Goal: Task Accomplishment & Management: Manage account settings

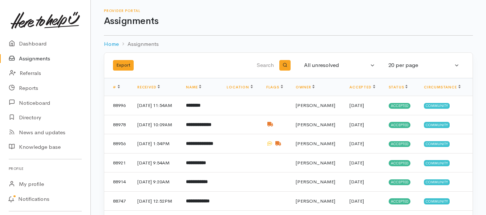
click at [36, 58] on link "Assignments" at bounding box center [45, 58] width 90 height 15
click at [46, 57] on link "Assignments" at bounding box center [45, 58] width 90 height 15
click at [28, 57] on link "Assignments" at bounding box center [45, 58] width 90 height 15
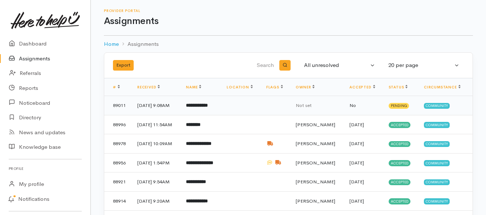
click at [202, 106] on b "**********" at bounding box center [197, 105] width 22 height 5
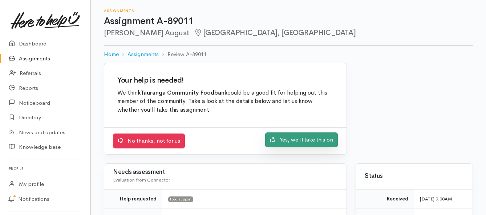
click at [281, 136] on link "Yes, we'll take this on" at bounding box center [301, 139] width 73 height 15
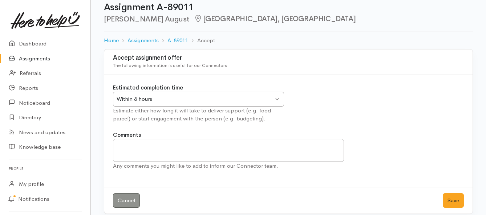
scroll to position [21, 0]
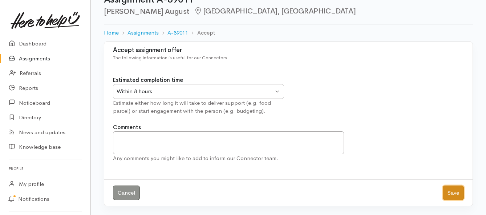
click at [447, 192] on button "Save" at bounding box center [453, 192] width 21 height 15
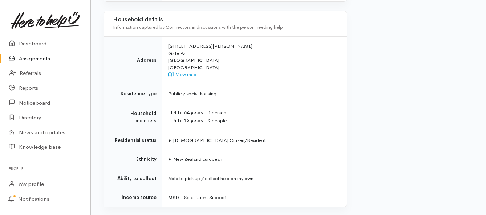
scroll to position [654, 0]
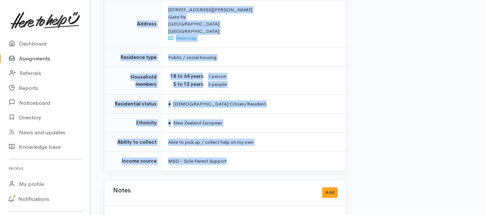
drag, startPoint x: 173, startPoint y: 56, endPoint x: 306, endPoint y: 140, distance: 157.6
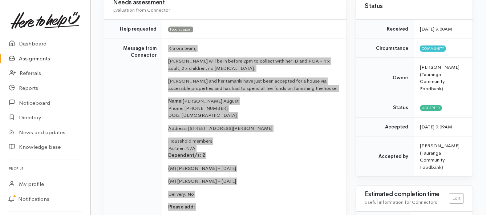
scroll to position [73, 0]
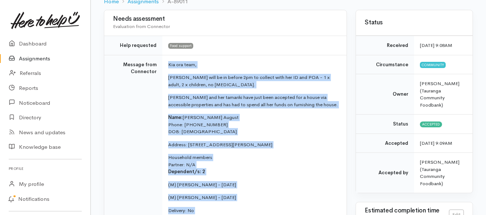
click at [295, 55] on td "Kia ora team, [PERSON_NAME] will be in before 2pm to collect with her ID and PO…" at bounding box center [254, 183] width 184 height 257
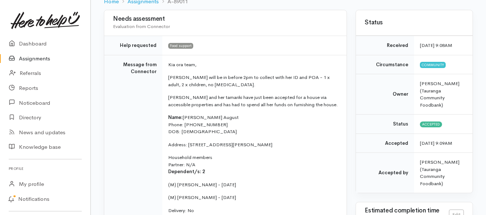
click at [143, 100] on td "Message from Connector" at bounding box center [133, 183] width 58 height 257
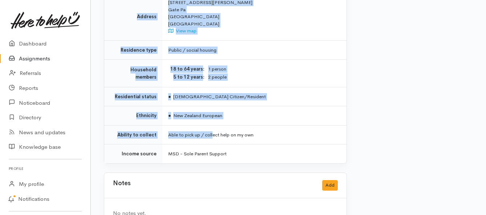
scroll to position [669, 0]
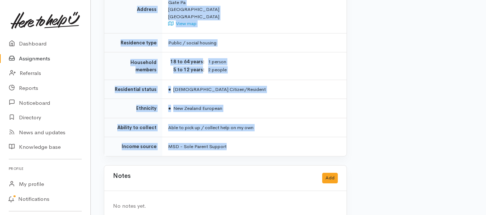
drag, startPoint x: 167, startPoint y: 56, endPoint x: 247, endPoint y: 129, distance: 108.6
copy div "**********"
click at [37, 59] on link "Assignments" at bounding box center [45, 58] width 90 height 15
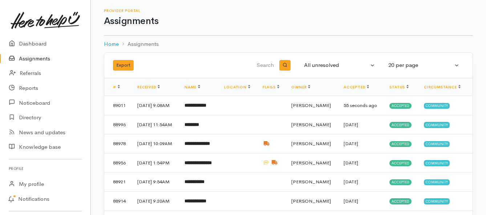
click at [38, 60] on link "Assignments" at bounding box center [45, 58] width 90 height 15
click at [42, 58] on link "Assignments" at bounding box center [45, 58] width 90 height 15
click at [24, 57] on link "Assignments" at bounding box center [45, 58] width 90 height 15
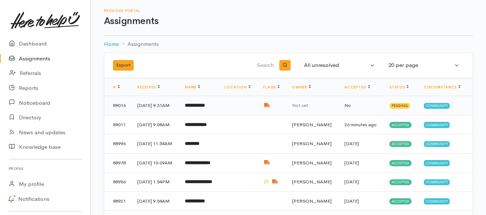
click at [203, 108] on b "**********" at bounding box center [195, 105] width 20 height 5
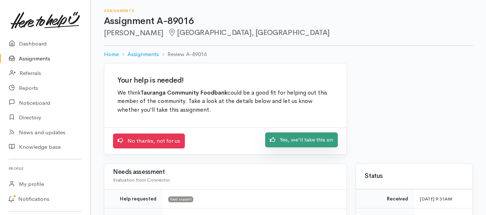
click at [293, 141] on link "Yes, we'll take this on" at bounding box center [301, 139] width 73 height 15
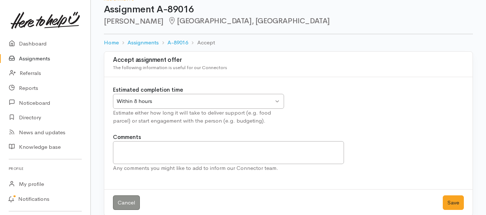
scroll to position [21, 0]
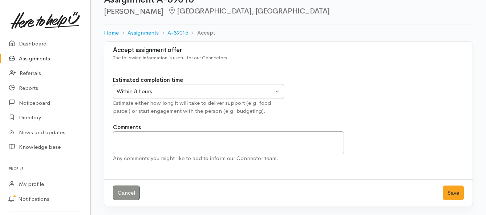
click at [240, 88] on div "Within 8 hours" at bounding box center [195, 91] width 157 height 8
click at [447, 194] on button "Save" at bounding box center [453, 192] width 21 height 15
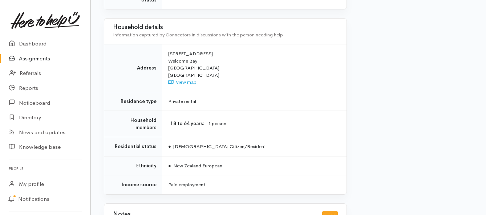
scroll to position [545, 0]
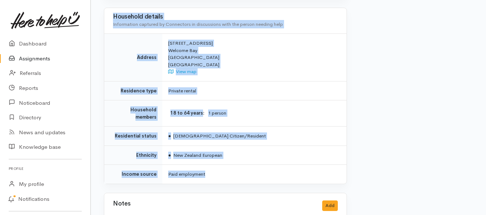
drag, startPoint x: 166, startPoint y: 56, endPoint x: 282, endPoint y: 154, distance: 151.9
copy div "**********"
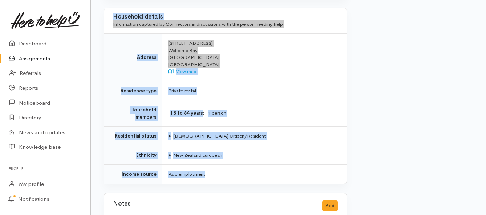
click at [38, 60] on link "Assignments" at bounding box center [45, 58] width 90 height 15
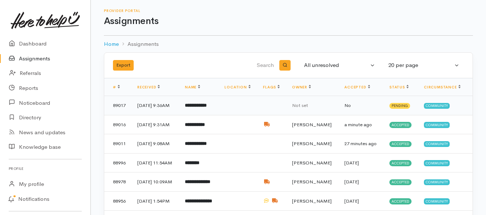
click at [207, 108] on b "**********" at bounding box center [196, 105] width 22 height 5
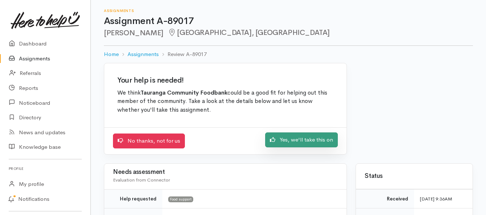
click at [290, 137] on link "Yes, we'll take this on" at bounding box center [301, 139] width 73 height 15
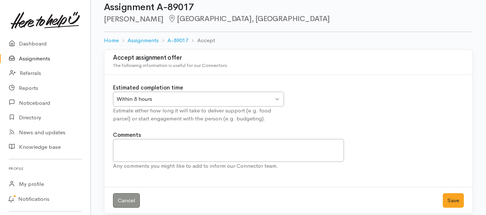
scroll to position [21, 0]
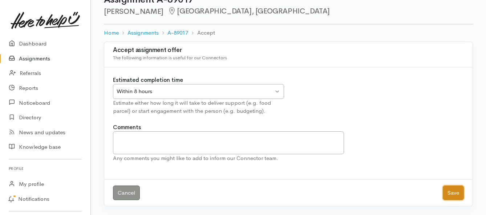
click at [449, 189] on button "Save" at bounding box center [453, 192] width 21 height 15
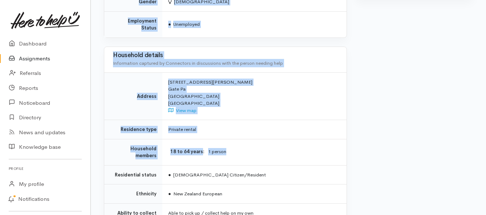
scroll to position [545, 0]
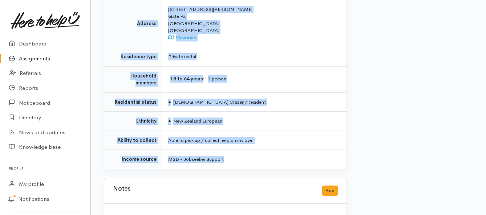
drag, startPoint x: 166, startPoint y: 94, endPoint x: 238, endPoint y: 134, distance: 82.8
copy div "**********"
click at [39, 56] on link "Assignments" at bounding box center [45, 58] width 90 height 15
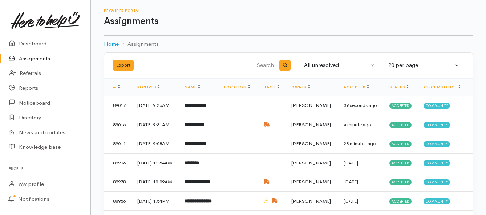
click at [42, 60] on link "Assignments" at bounding box center [45, 58] width 90 height 15
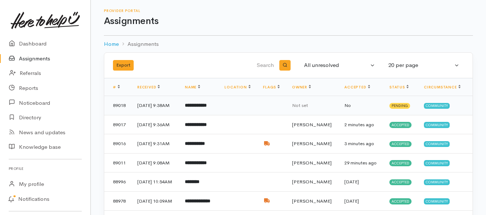
click at [207, 106] on b "**********" at bounding box center [196, 105] width 22 height 5
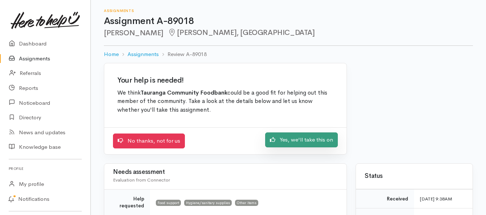
click at [291, 141] on link "Yes, we'll take this on" at bounding box center [301, 139] width 73 height 15
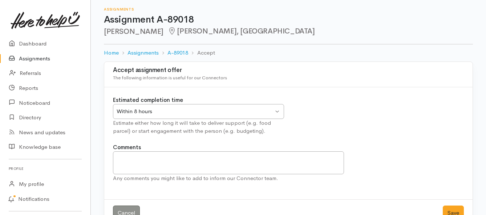
scroll to position [21, 0]
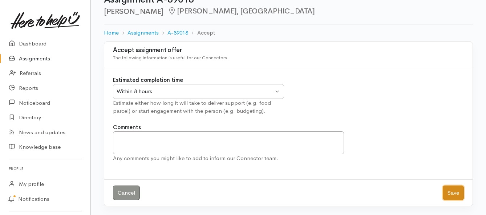
click at [450, 192] on button "Save" at bounding box center [453, 192] width 21 height 15
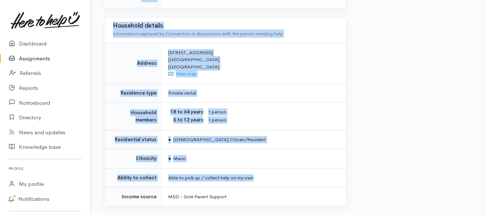
scroll to position [582, 0]
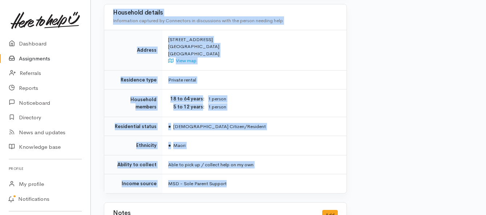
drag, startPoint x: 154, startPoint y: 102, endPoint x: 258, endPoint y: 162, distance: 120.2
copy div "**********"
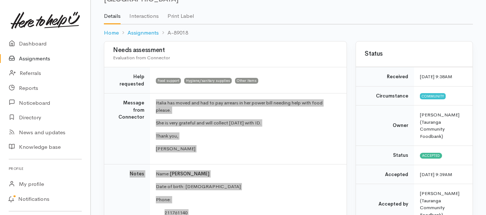
scroll to position [36, 0]
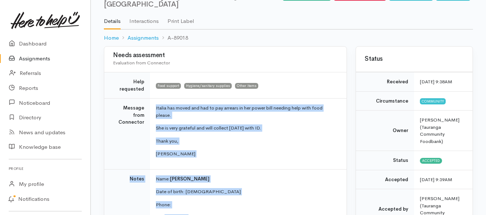
click at [28, 57] on link "Assignments" at bounding box center [45, 58] width 90 height 15
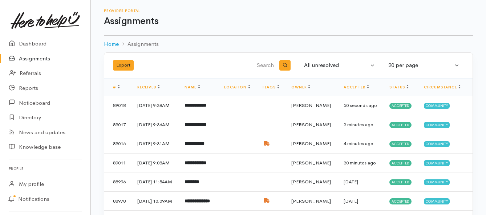
click at [28, 56] on link "Assignments" at bounding box center [45, 58] width 90 height 15
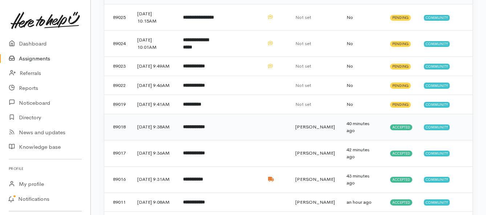
scroll to position [109, 0]
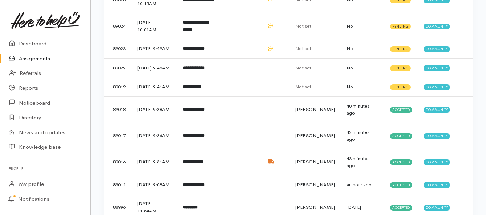
click at [44, 58] on link "Assignments" at bounding box center [45, 58] width 90 height 15
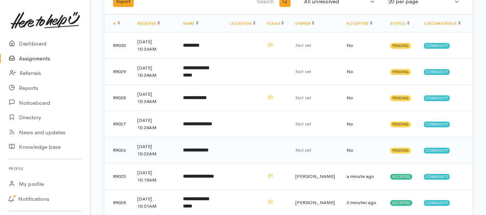
scroll to position [73, 0]
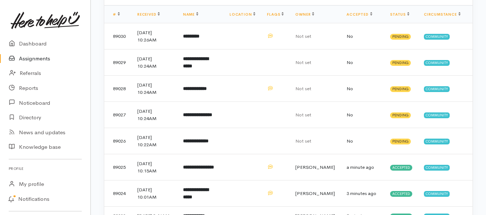
click at [43, 59] on link "Assignments" at bounding box center [45, 58] width 90 height 15
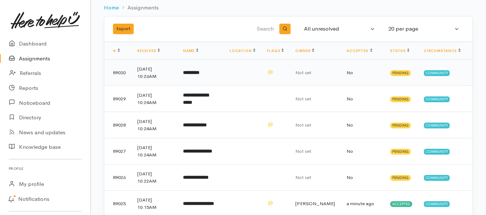
click at [195, 72] on b "*********" at bounding box center [191, 72] width 16 height 5
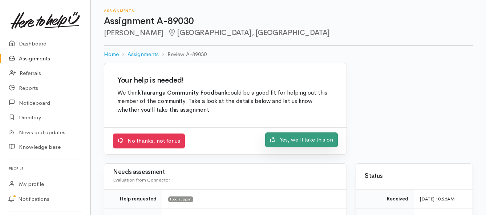
click at [285, 140] on link "Yes, we'll take this on" at bounding box center [301, 139] width 73 height 15
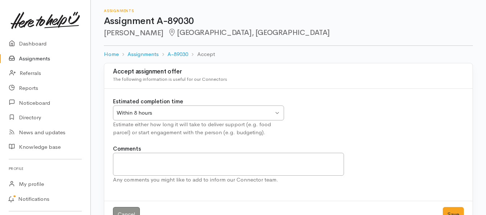
scroll to position [21, 0]
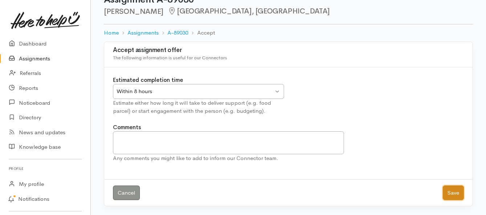
click at [453, 190] on button "Save" at bounding box center [453, 192] width 21 height 15
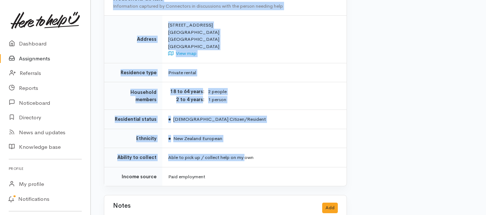
scroll to position [573, 0]
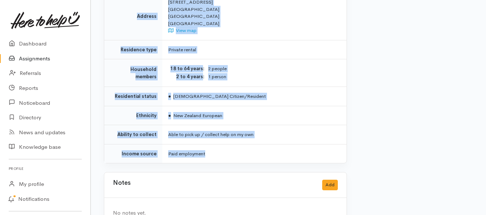
drag, startPoint x: 166, startPoint y: 92, endPoint x: 247, endPoint y: 135, distance: 92.2
copy div "**********"
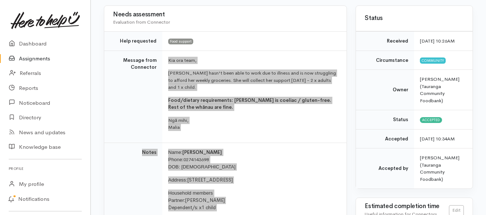
scroll to position [64, 0]
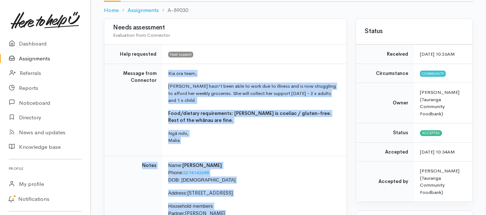
click at [31, 57] on link "Assignments" at bounding box center [45, 58] width 90 height 15
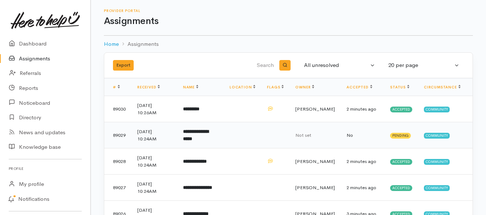
click at [209, 133] on b "**********" at bounding box center [195, 135] width 25 height 12
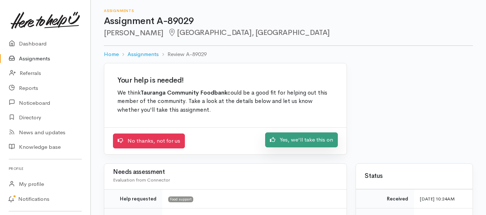
click at [278, 140] on link "Yes, we'll take this on" at bounding box center [301, 139] width 73 height 15
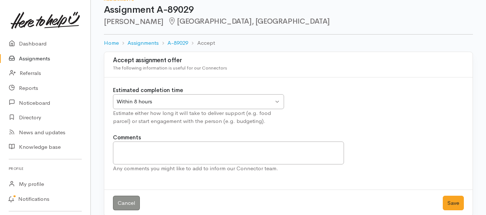
scroll to position [21, 0]
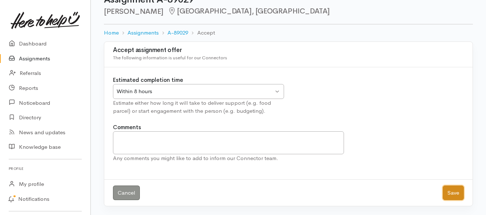
click at [447, 194] on button "Save" at bounding box center [453, 192] width 21 height 15
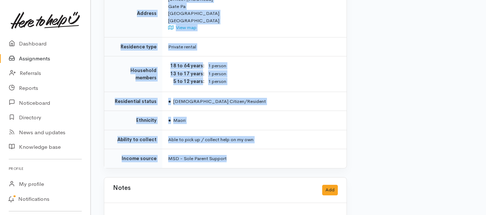
scroll to position [597, 0]
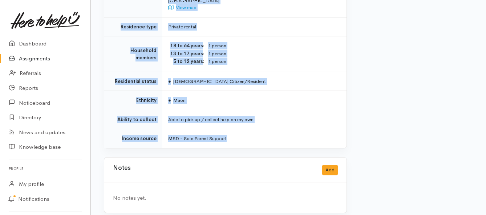
drag, startPoint x: 168, startPoint y: 67, endPoint x: 275, endPoint y: 133, distance: 126.4
copy div "**********"
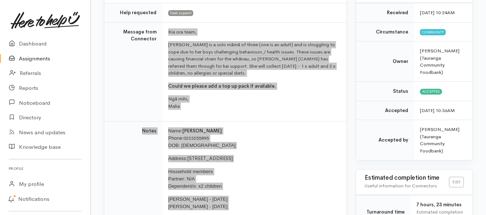
scroll to position [88, 0]
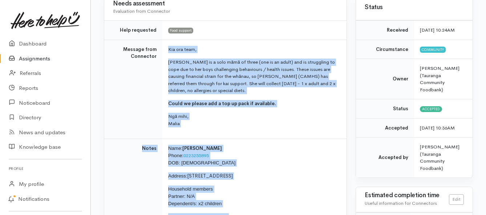
click at [38, 61] on link "Assignments" at bounding box center [45, 58] width 90 height 15
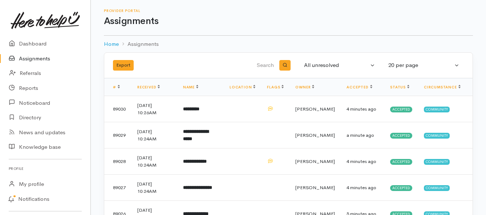
click at [43, 60] on link "Assignments" at bounding box center [45, 58] width 90 height 15
click at [25, 57] on link "Assignments" at bounding box center [45, 58] width 90 height 15
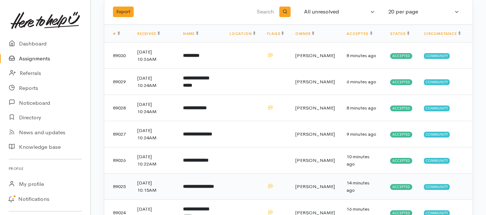
scroll to position [36, 0]
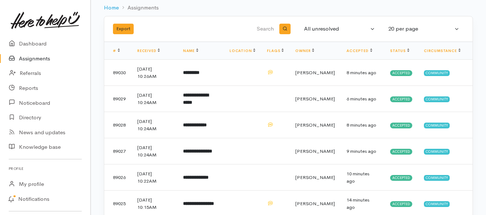
click at [26, 62] on link "Assignments" at bounding box center [45, 58] width 90 height 15
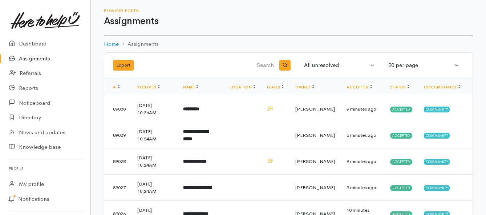
click at [32, 60] on link "Assignments" at bounding box center [45, 58] width 90 height 15
click at [41, 58] on link "Assignments" at bounding box center [45, 58] width 90 height 15
click at [38, 57] on link "Assignments" at bounding box center [45, 58] width 90 height 15
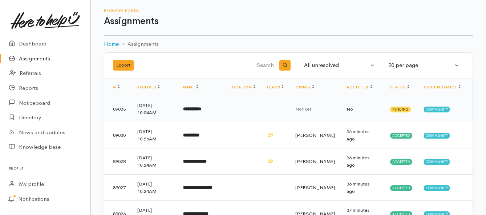
click at [198, 113] on td "**********" at bounding box center [200, 109] width 47 height 26
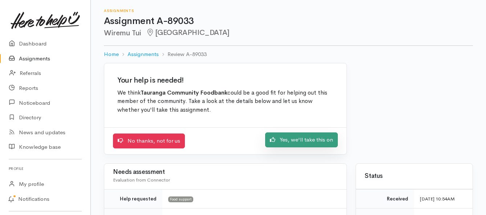
click at [280, 143] on link "Yes, we'll take this on" at bounding box center [301, 139] width 73 height 15
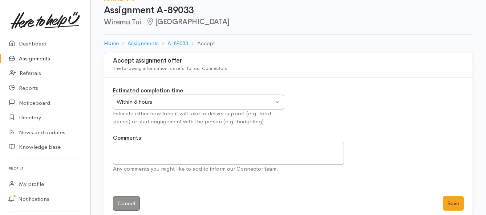
scroll to position [21, 0]
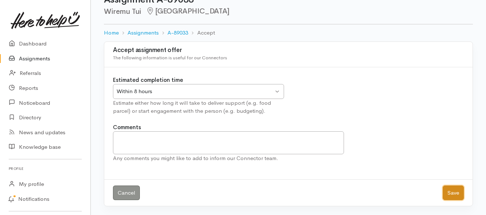
click at [454, 197] on button "Save" at bounding box center [453, 192] width 21 height 15
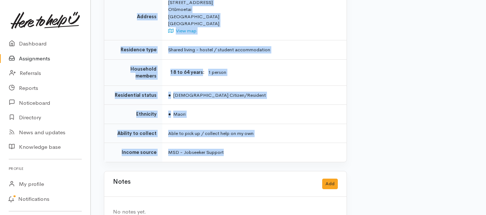
scroll to position [493, 0]
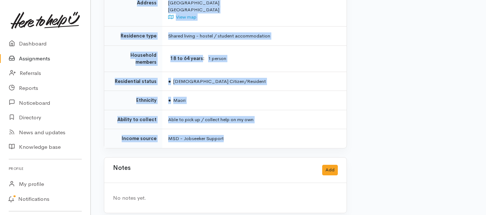
drag, startPoint x: 179, startPoint y: 97, endPoint x: 277, endPoint y: 137, distance: 105.5
copy div "**********"
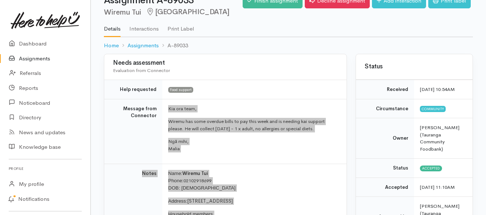
scroll to position [20, 0]
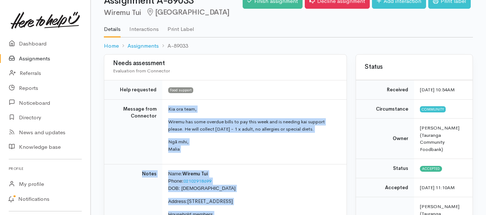
click at [44, 61] on link "Assignments" at bounding box center [45, 58] width 90 height 15
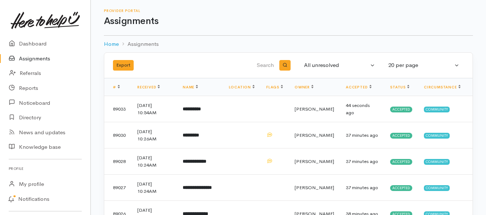
click at [41, 60] on link "Assignments" at bounding box center [45, 58] width 90 height 15
click at [37, 59] on link "Assignments" at bounding box center [45, 58] width 90 height 15
click at [30, 59] on link "Assignments" at bounding box center [45, 58] width 90 height 15
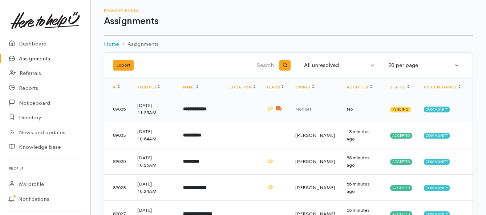
click at [207, 110] on b "**********" at bounding box center [195, 108] width 24 height 5
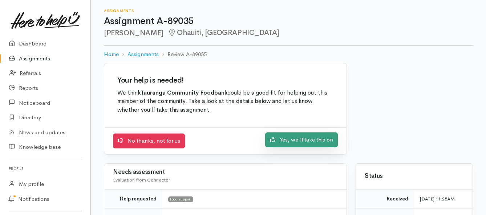
click at [305, 144] on link "Yes, we'll take this on" at bounding box center [301, 139] width 73 height 15
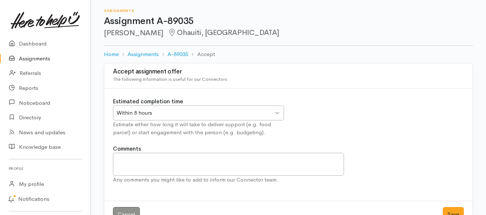
click at [278, 114] on div "Within 8 hours Within 8 hours" at bounding box center [198, 112] width 171 height 15
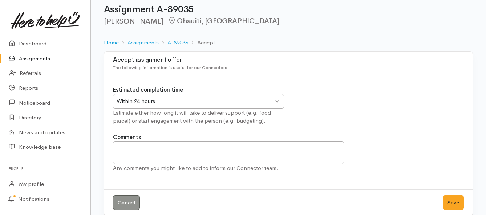
scroll to position [21, 0]
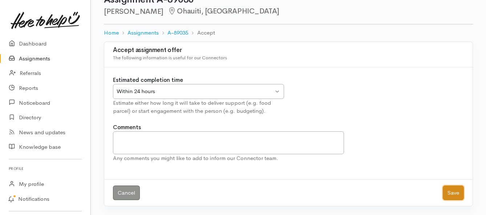
click at [450, 192] on button "Save" at bounding box center [453, 192] width 21 height 15
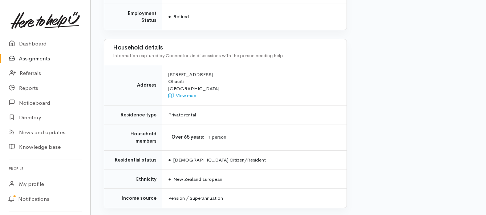
scroll to position [654, 0]
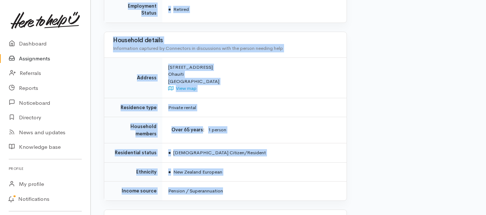
drag, startPoint x: 166, startPoint y: 130, endPoint x: 290, endPoint y: 168, distance: 129.1
copy div "Gregory has been unwell and in and out of hospital. Is renting a little place a…"
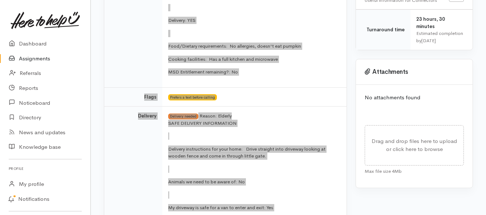
scroll to position [327, 0]
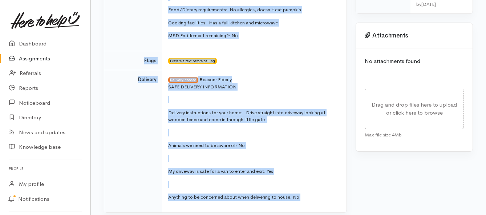
click at [274, 112] on p "Delivery instructions for your home: Drive straight into driveway looking at wo…" at bounding box center [253, 116] width 170 height 14
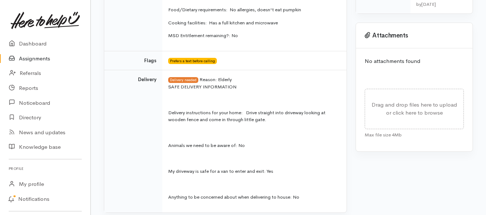
drag, startPoint x: 247, startPoint y: 103, endPoint x: 268, endPoint y: 113, distance: 23.4
click at [268, 113] on p "Delivery instructions for your home: Drive straight into driveway looking at wo…" at bounding box center [253, 116] width 170 height 14
copy p "Drive straight into driveway looking at wooden fence and come in through little…"
click at [29, 57] on link "Assignments" at bounding box center [45, 58] width 90 height 15
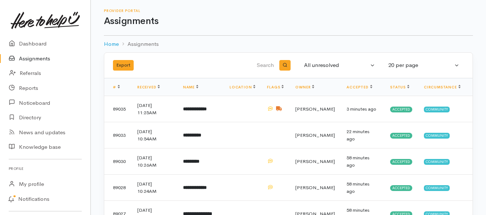
click at [36, 57] on link "Assignments" at bounding box center [45, 58] width 90 height 15
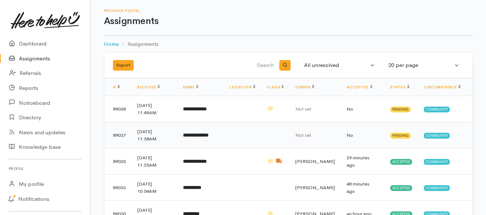
click at [197, 133] on b "**********" at bounding box center [195, 135] width 25 height 5
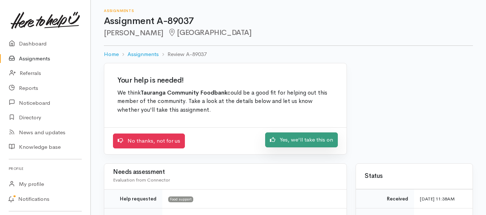
click at [280, 137] on link "Yes, we'll take this on" at bounding box center [301, 139] width 73 height 15
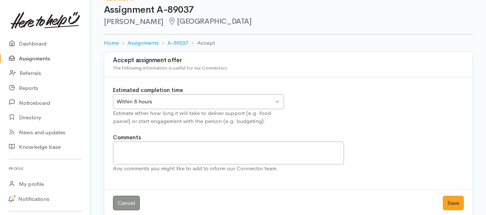
scroll to position [21, 0]
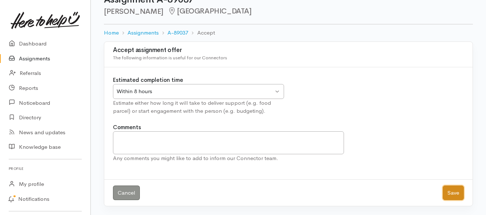
click at [447, 192] on button "Save" at bounding box center [453, 192] width 21 height 15
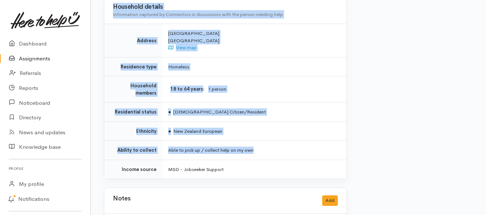
scroll to position [582, 0]
drag, startPoint x: 168, startPoint y: 92, endPoint x: 293, endPoint y: 145, distance: 135.1
copy div "**********"
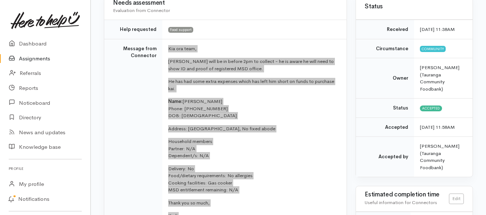
scroll to position [73, 0]
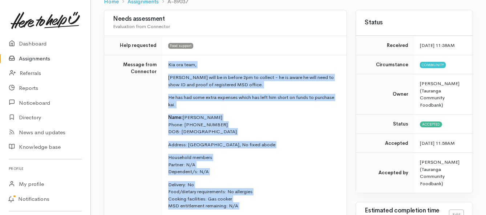
click at [39, 61] on link "Assignments" at bounding box center [45, 58] width 90 height 15
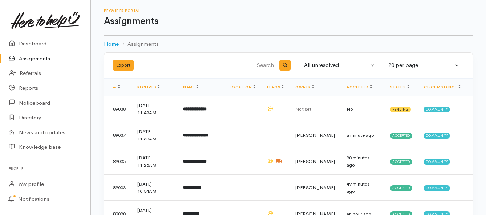
click at [44, 55] on link "Assignments" at bounding box center [45, 58] width 90 height 15
click at [200, 116] on td "**********" at bounding box center [200, 109] width 47 height 26
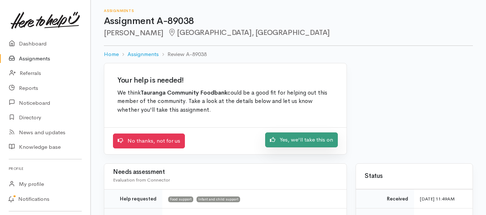
click at [276, 145] on link "Yes, we'll take this on" at bounding box center [301, 139] width 73 height 15
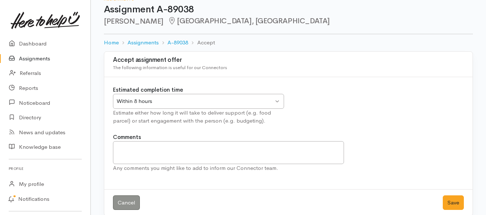
scroll to position [21, 0]
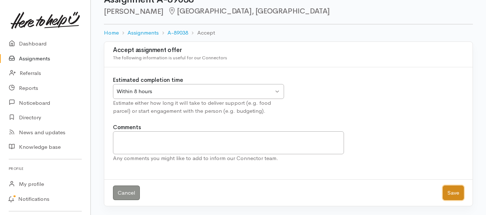
click at [454, 194] on button "Save" at bounding box center [453, 192] width 21 height 15
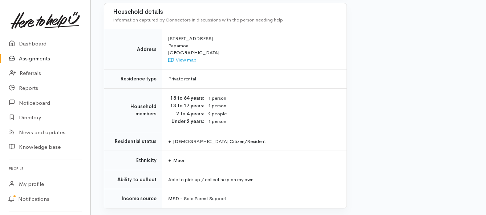
scroll to position [582, 0]
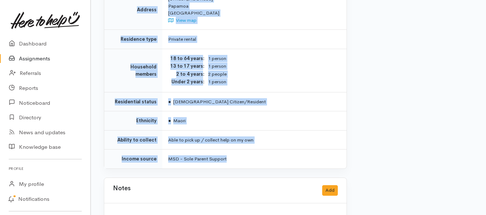
drag, startPoint x: 169, startPoint y: 57, endPoint x: 307, endPoint y: 137, distance: 159.9
copy div "Lor ips dolo, Sitametc adi 2 elitse do eiu tempo inc utl et doloremagn ali en a…"
click at [40, 57] on link "Assignments" at bounding box center [45, 58] width 90 height 15
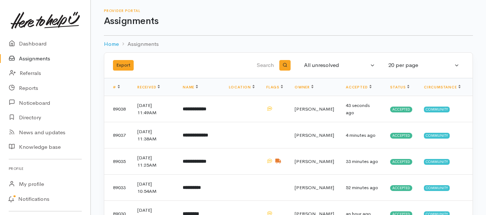
click at [21, 59] on link "Assignments" at bounding box center [45, 58] width 90 height 15
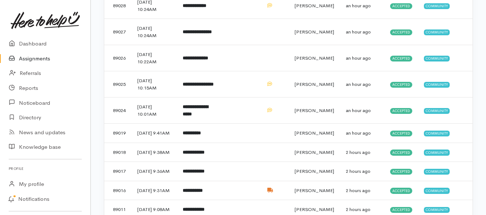
scroll to position [218, 0]
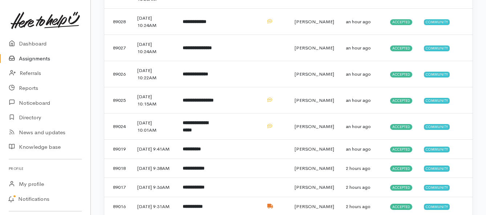
click at [42, 62] on link "Assignments" at bounding box center [45, 58] width 90 height 15
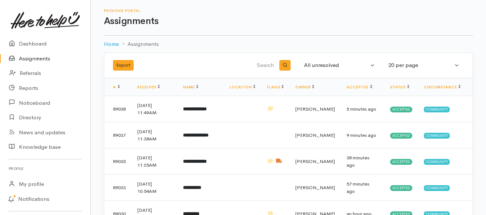
click at [33, 57] on link "Assignments" at bounding box center [45, 58] width 90 height 15
click at [31, 61] on link "Assignments" at bounding box center [45, 58] width 90 height 15
click at [47, 60] on link "Assignments" at bounding box center [45, 58] width 90 height 15
click at [36, 59] on link "Assignments" at bounding box center [45, 58] width 90 height 15
click at [32, 60] on link "Assignments" at bounding box center [45, 58] width 90 height 15
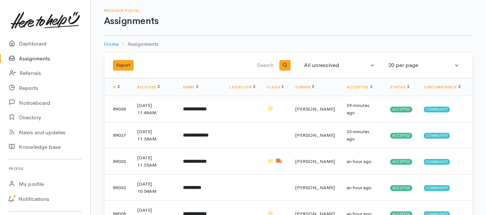
click at [36, 59] on link "Assignments" at bounding box center [45, 58] width 90 height 15
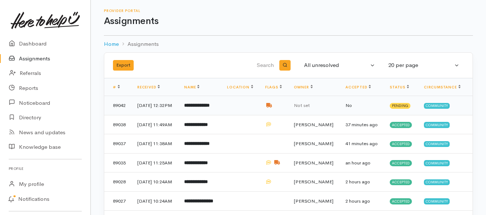
click at [210, 108] on b "**********" at bounding box center [196, 105] width 25 height 5
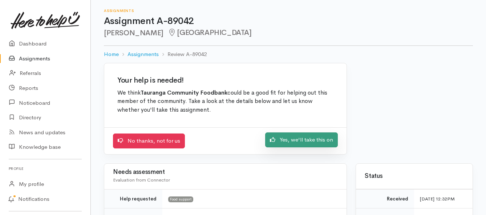
drag, startPoint x: 296, startPoint y: 141, endPoint x: 290, endPoint y: 138, distance: 6.5
click at [296, 141] on link "Yes, we'll take this on" at bounding box center [301, 139] width 73 height 15
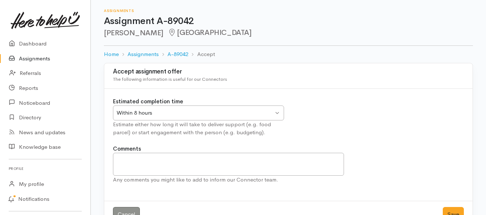
click at [242, 114] on div "Within 8 hours" at bounding box center [195, 113] width 157 height 8
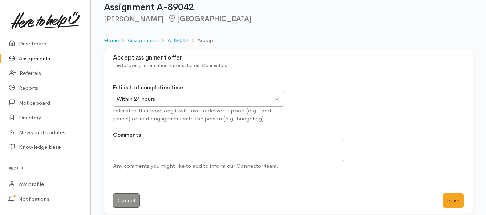
scroll to position [21, 0]
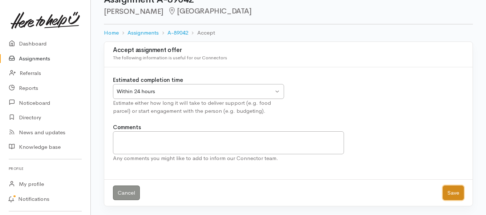
drag, startPoint x: 455, startPoint y: 193, endPoint x: 419, endPoint y: 180, distance: 37.5
click at [453, 193] on button "Save" at bounding box center [453, 192] width 21 height 15
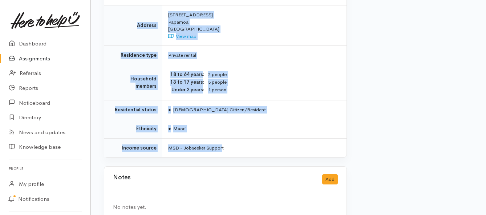
scroll to position [559, 0]
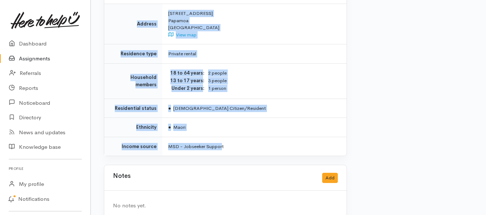
drag, startPoint x: 166, startPoint y: 80, endPoint x: 222, endPoint y: 127, distance: 73.6
copy div "Kia ora team, Delivery for tomorrow please - 2 x adults, 4 x tamariki, no food …"
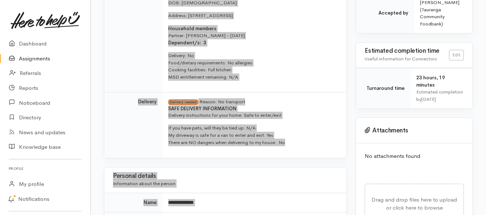
scroll to position [232, 0]
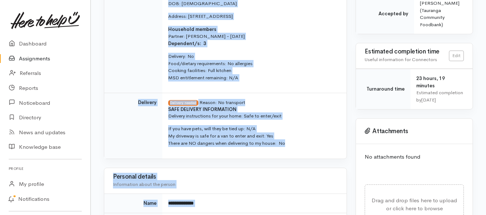
click at [334, 113] on span "SAFE DELIVERY INFORMATION Delivery instructions for your home: Safe to enter/ex…" at bounding box center [253, 126] width 170 height 41
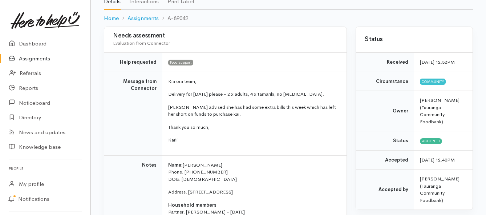
scroll to position [73, 0]
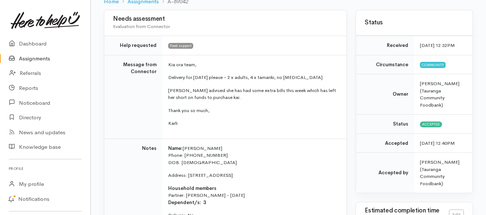
click at [26, 58] on link "Assignments" at bounding box center [45, 58] width 90 height 15
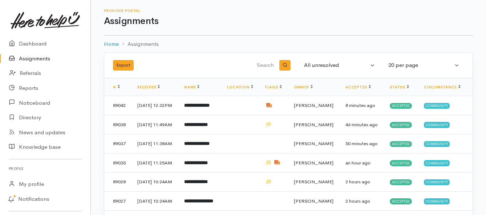
click at [28, 61] on link "Assignments" at bounding box center [45, 58] width 90 height 15
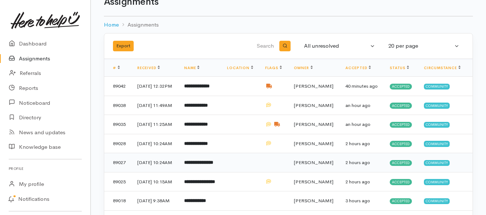
scroll to position [36, 0]
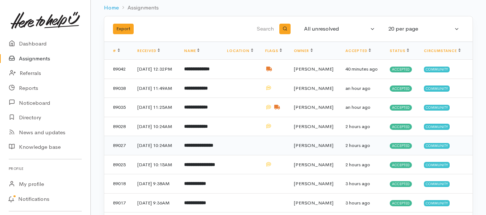
click at [208, 148] on b "**********" at bounding box center [198, 145] width 29 height 5
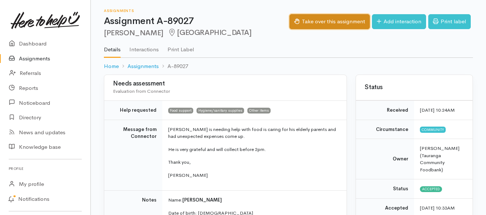
click at [307, 23] on button "Take over this assignment" at bounding box center [330, 21] width 80 height 15
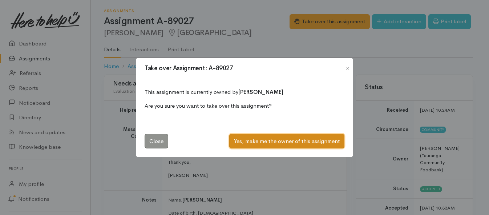
click at [261, 141] on button "Yes, make me the owner of this assignment" at bounding box center [286, 141] width 115 height 15
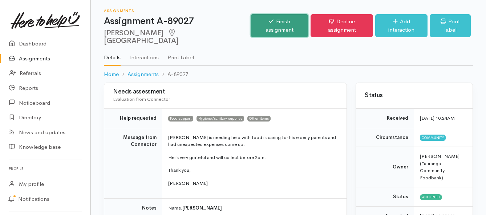
click at [262, 22] on link "Finish assignment" at bounding box center [280, 25] width 58 height 23
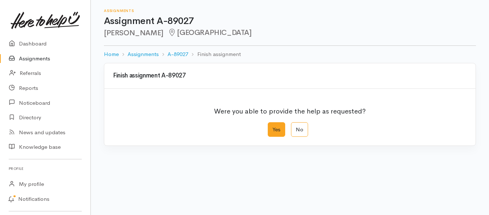
click at [274, 130] on label "Yes" at bounding box center [276, 129] width 17 height 15
click at [273, 127] on input "Yes" at bounding box center [270, 124] width 5 height 5
radio input "true"
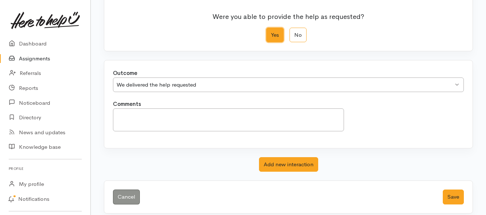
scroll to position [102, 0]
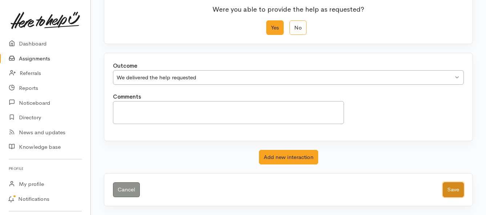
click at [455, 191] on button "Save" at bounding box center [453, 189] width 21 height 15
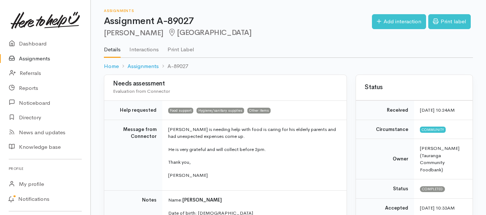
click at [38, 59] on link "Assignments" at bounding box center [45, 58] width 90 height 15
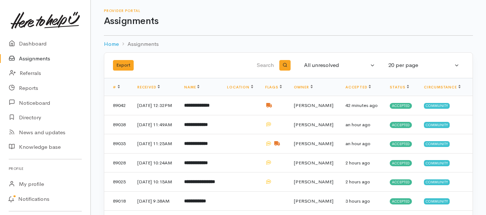
click at [33, 59] on link "Assignments" at bounding box center [45, 58] width 90 height 15
click at [26, 61] on link "Assignments" at bounding box center [45, 58] width 90 height 15
click at [31, 58] on link "Assignments" at bounding box center [45, 58] width 90 height 15
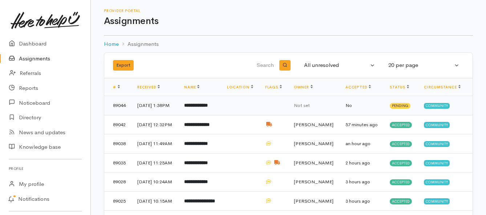
click at [208, 108] on b "**********" at bounding box center [196, 105] width 24 height 5
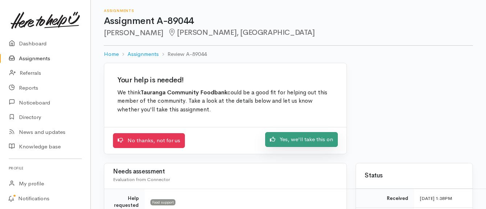
click at [305, 140] on link "Yes, we'll take this on" at bounding box center [301, 139] width 73 height 15
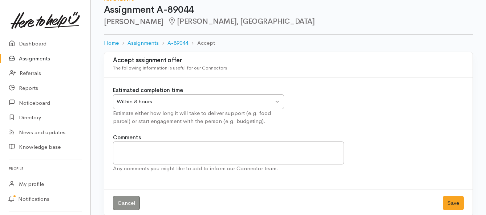
scroll to position [21, 0]
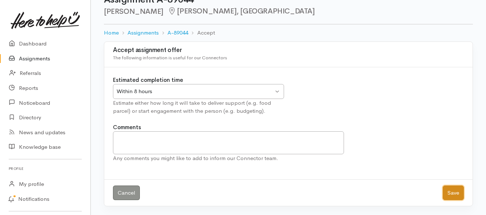
click at [449, 195] on button "Save" at bounding box center [453, 192] width 21 height 15
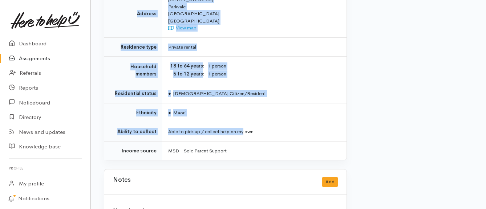
scroll to position [537, 0]
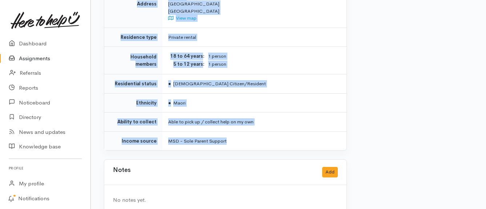
drag, startPoint x: 149, startPoint y: 66, endPoint x: 253, endPoint y: 118, distance: 116.9
copy div "**********"
click at [30, 61] on link "Assignments" at bounding box center [45, 58] width 90 height 15
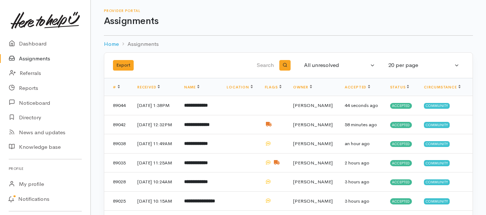
click at [48, 58] on link "Assignments" at bounding box center [45, 58] width 90 height 15
click at [42, 58] on link "Assignments" at bounding box center [45, 58] width 90 height 15
